Goal: Task Accomplishment & Management: Manage account settings

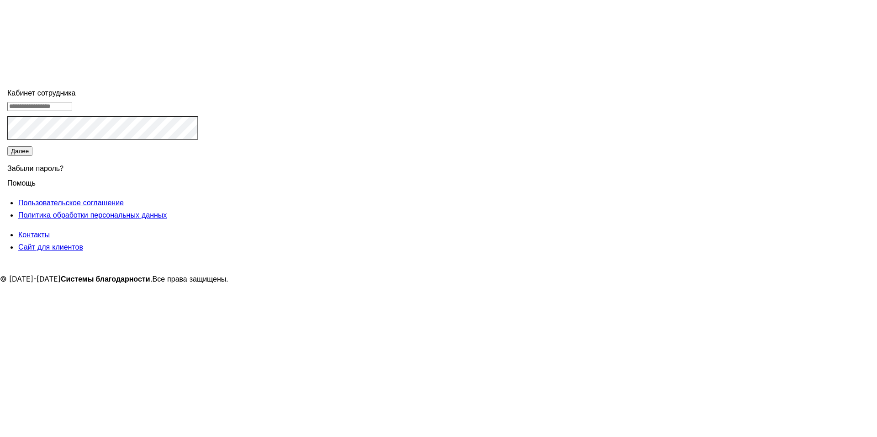
type input "**********"
click at [32, 156] on button "Далее" at bounding box center [19, 151] width 25 height 10
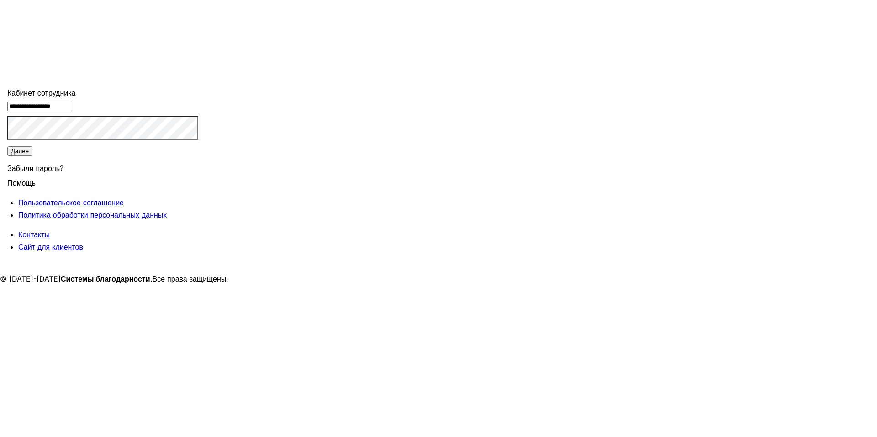
click at [72, 111] on input "**********" at bounding box center [39, 106] width 65 height 9
click at [577, 177] on main "**********" at bounding box center [438, 218] width 877 height 437
